Goal: Information Seeking & Learning: Learn about a topic

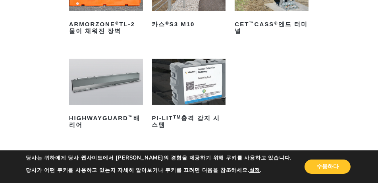
scroll to position [98, 0]
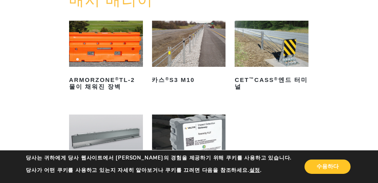
click at [282, 44] on img at bounding box center [272, 44] width 74 height 46
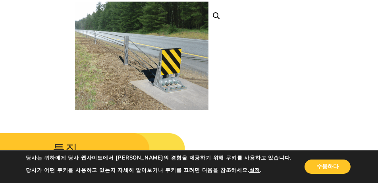
scroll to position [132, 0]
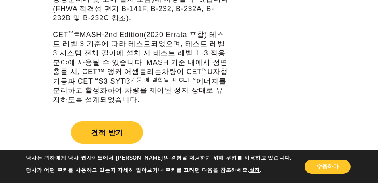
drag, startPoint x: 163, startPoint y: 0, endPoint x: 145, endPoint y: 57, distance: 59.8
click at [145, 57] on font "MASH-2nd Edition(2020 Errata 포함) 테스트 레벨 3 기준에 따라 테스트되었으며, 테스트 레벨 3 시스템 전체 길이에 설…" at bounding box center [140, 53] width 175 height 45
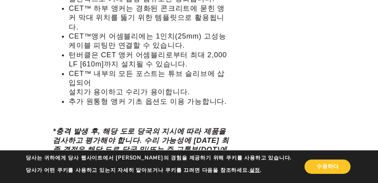
scroll to position [1120, 0]
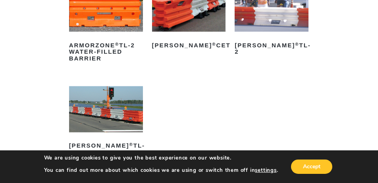
scroll to position [1538, 0]
